Goal: Check status: Check status

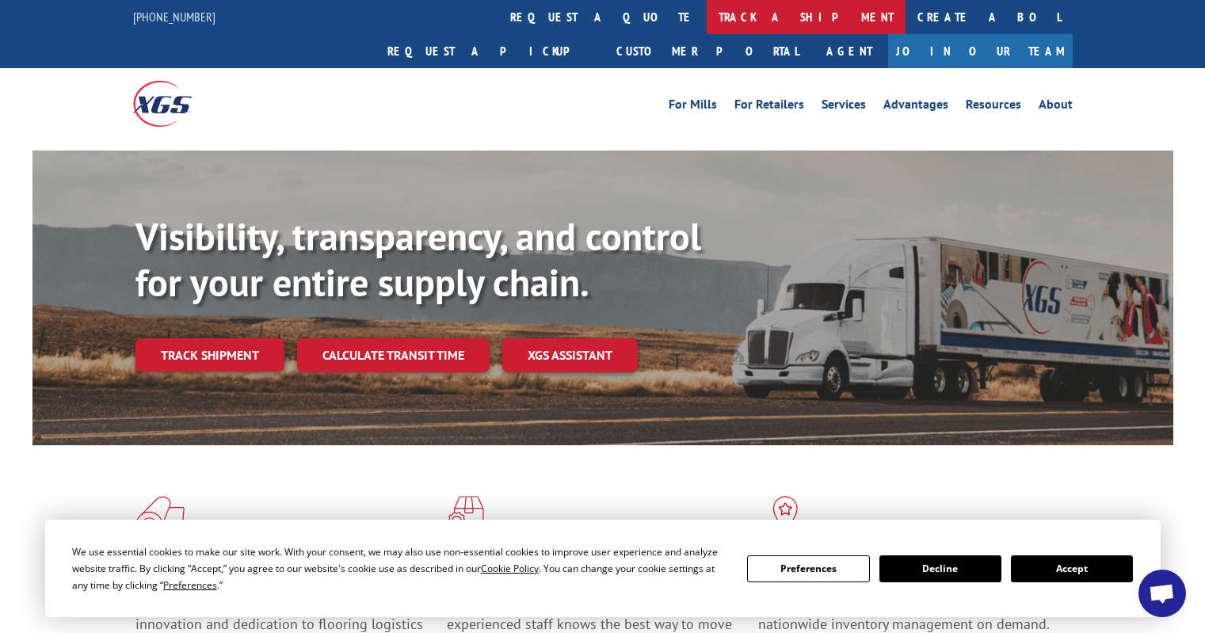
click at [707, 13] on link "track a shipment" at bounding box center [806, 17] width 199 height 34
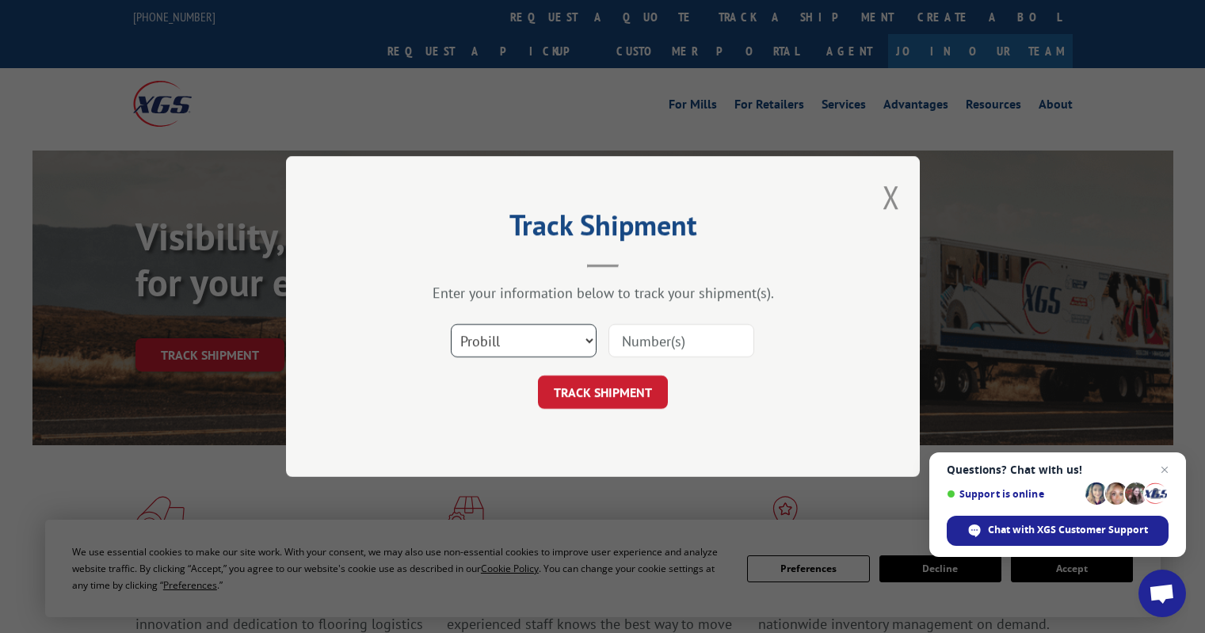
click at [548, 340] on select "Select category... Probill BOL PO" at bounding box center [524, 340] width 146 height 33
select select "po"
click at [451, 324] on select "Select category... Probill BOL PO" at bounding box center [524, 340] width 146 height 33
click at [625, 333] on input at bounding box center [681, 340] width 146 height 33
type input "IL186657"
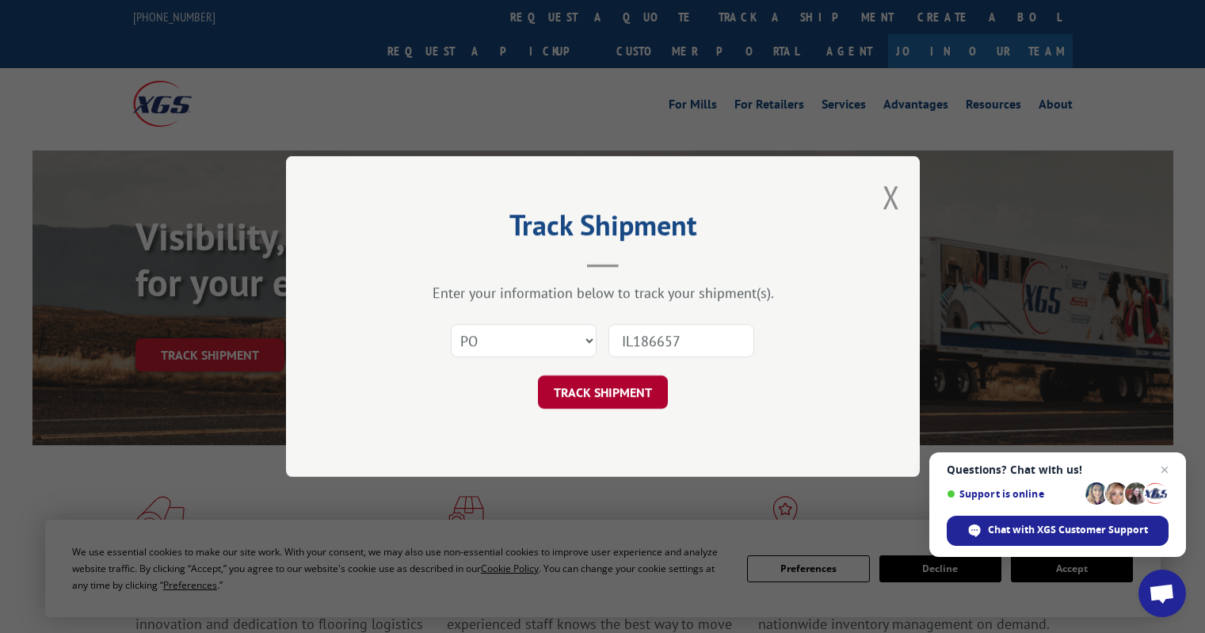
click at [604, 397] on button "TRACK SHIPMENT" at bounding box center [603, 391] width 130 height 33
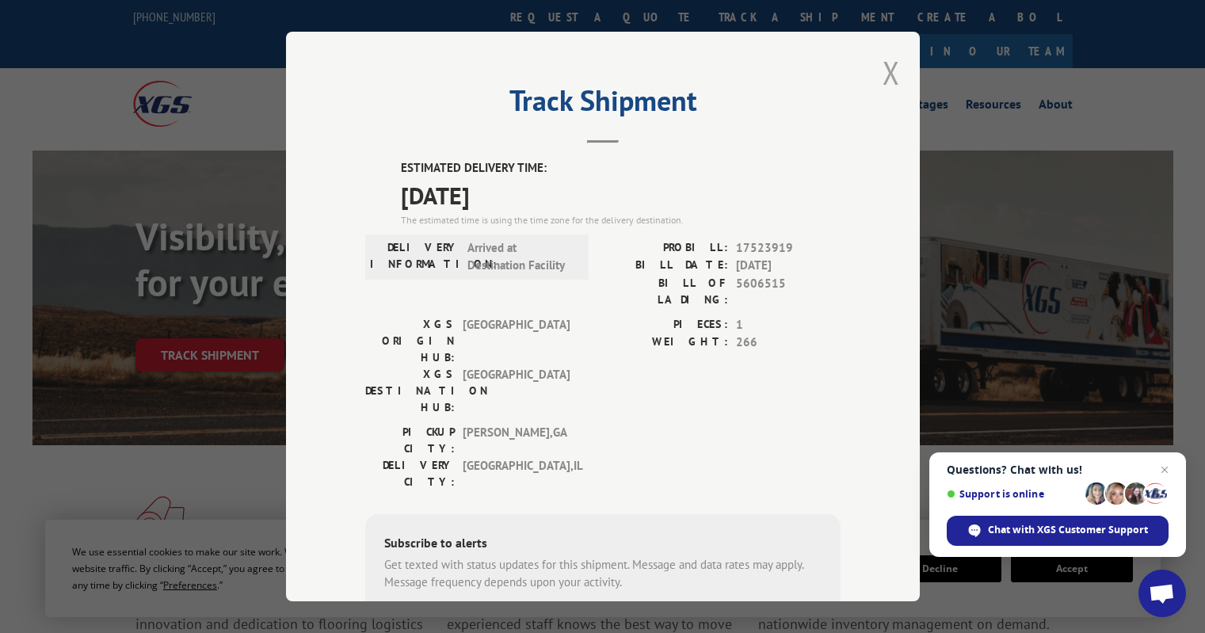
click at [882, 67] on button "Close modal" at bounding box center [890, 72] width 17 height 42
